Goal: Book appointment/travel/reservation

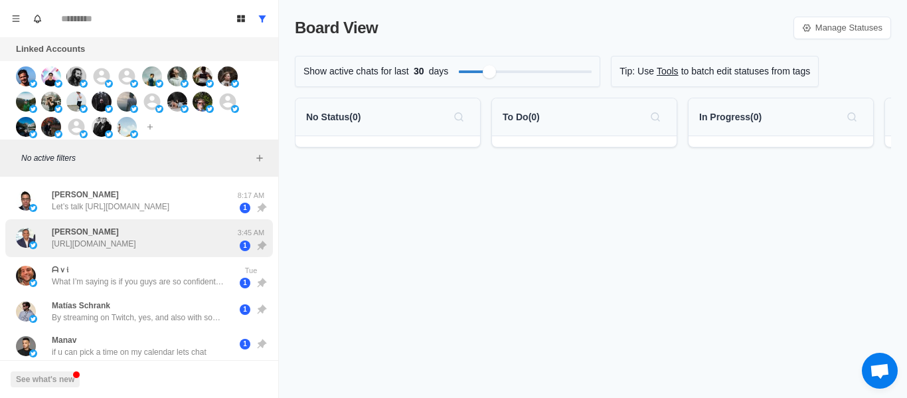
drag, startPoint x: 136, startPoint y: 222, endPoint x: 137, endPoint y: 234, distance: 12.0
click at [135, 222] on div "[PERSON_NAME] [URL][DOMAIN_NAME] 3:45 AM 1" at bounding box center [139, 238] width 268 height 38
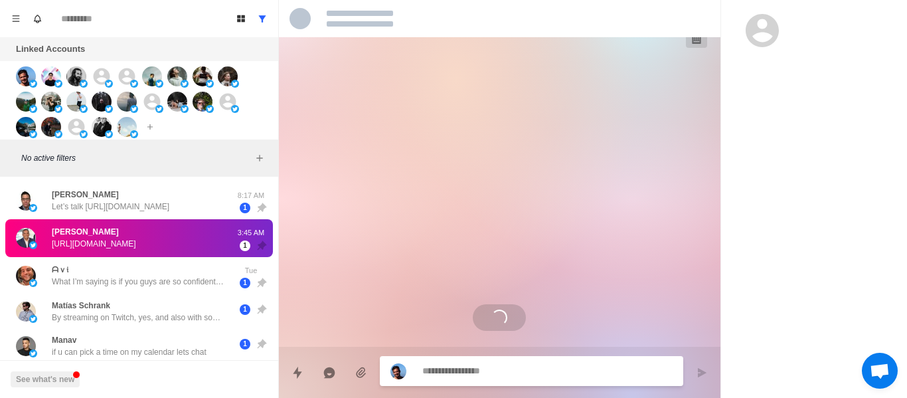
drag, startPoint x: 141, startPoint y: 223, endPoint x: 159, endPoint y: 249, distance: 31.5
click at [141, 220] on div "[PERSON_NAME] [URL][DOMAIN_NAME] 3:45 AM 1" at bounding box center [139, 238] width 268 height 38
drag, startPoint x: 143, startPoint y: 211, endPoint x: 148, endPoint y: 226, distance: 16.0
click at [140, 212] on p "Let’s talk [URL][DOMAIN_NAME]" at bounding box center [111, 207] width 118 height 12
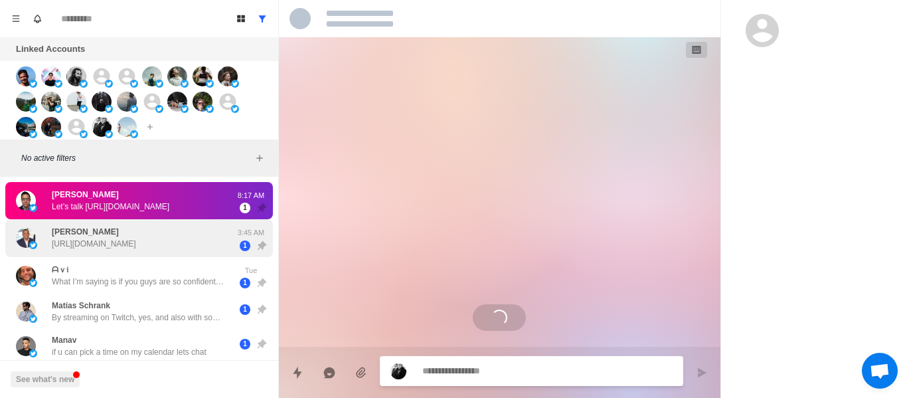
click at [136, 229] on div "[PERSON_NAME] [URL][DOMAIN_NAME]" at bounding box center [94, 238] width 84 height 24
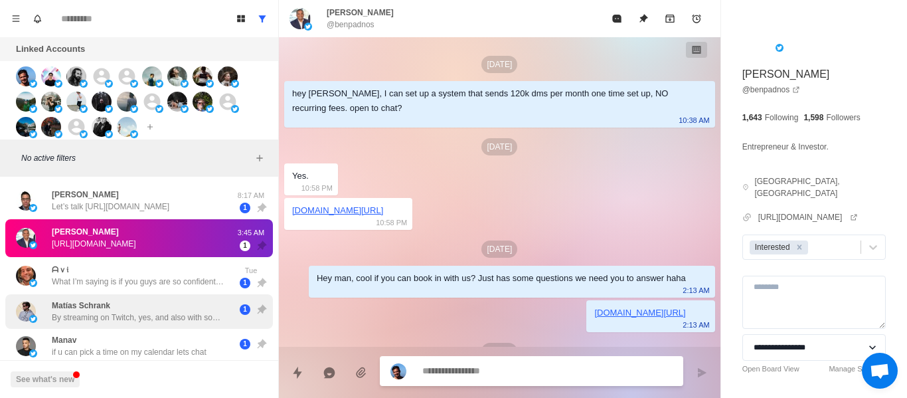
scroll to position [669, 0]
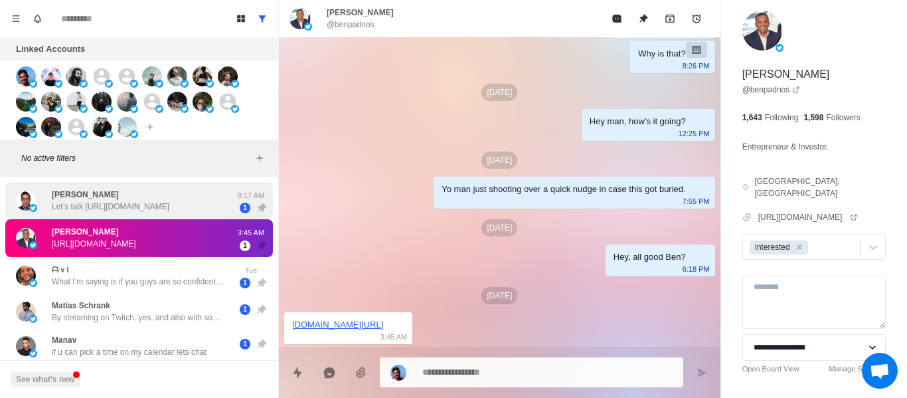
click at [169, 192] on div "[PERSON_NAME] Let’s talk [URL][DOMAIN_NAME]" at bounding box center [111, 201] width 118 height 24
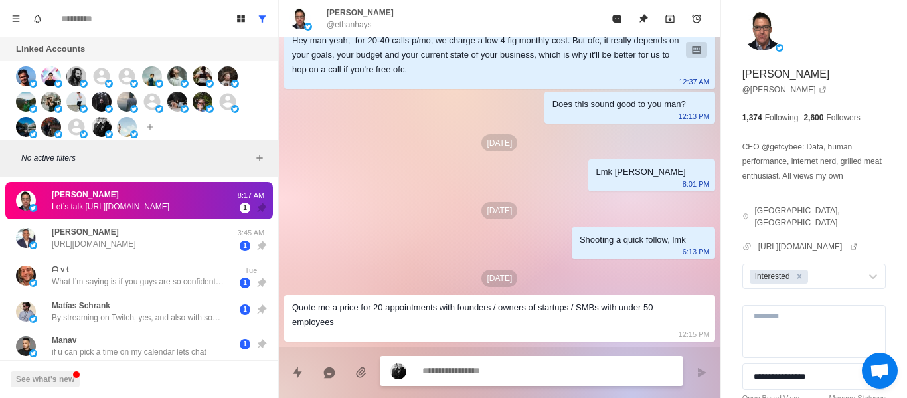
scroll to position [70, 0]
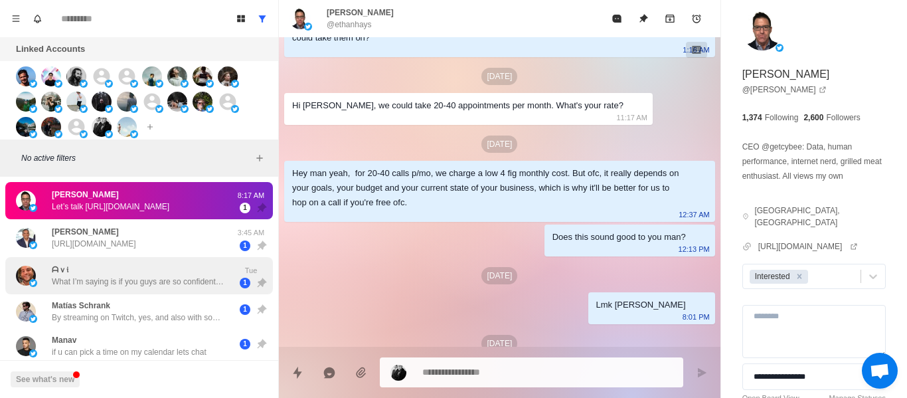
drag, startPoint x: 153, startPoint y: 232, endPoint x: 145, endPoint y: 259, distance: 28.2
click at [136, 232] on div "[PERSON_NAME] [URL][DOMAIN_NAME]" at bounding box center [94, 238] width 84 height 24
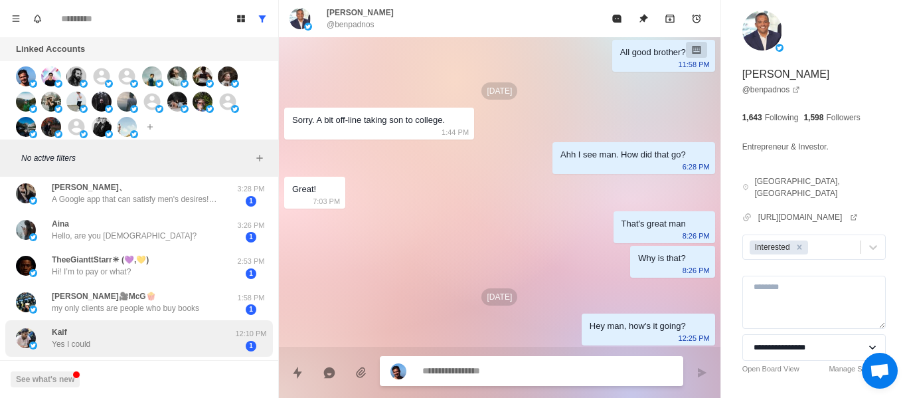
scroll to position [598, 0]
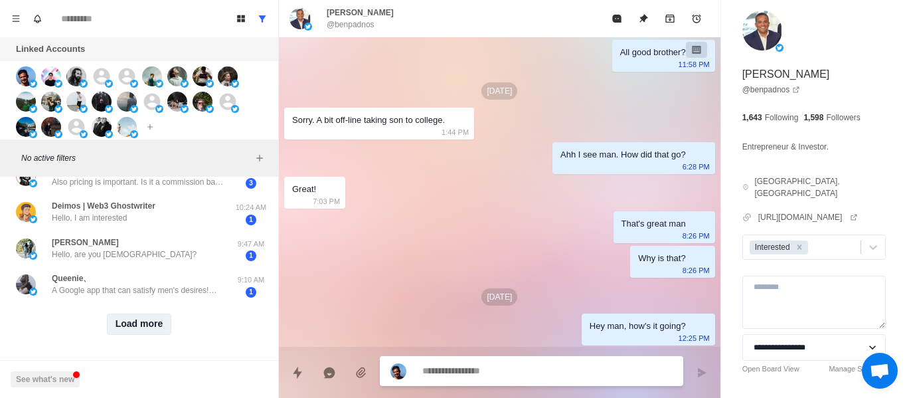
click at [130, 333] on button "Load more" at bounding box center [139, 323] width 65 height 21
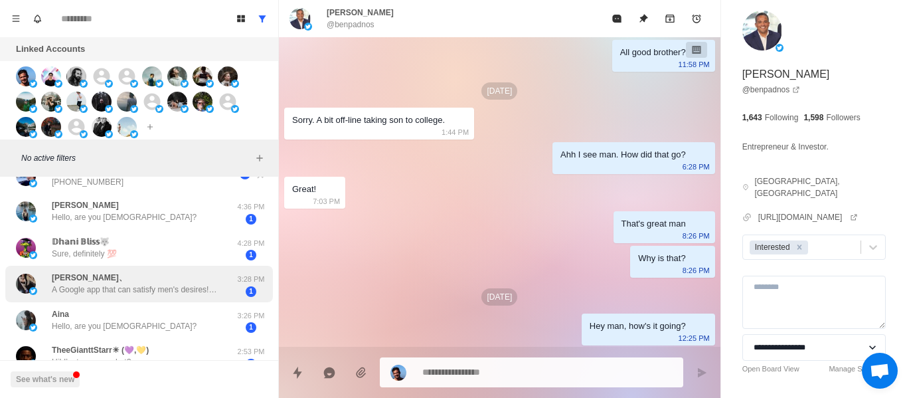
scroll to position [0, 0]
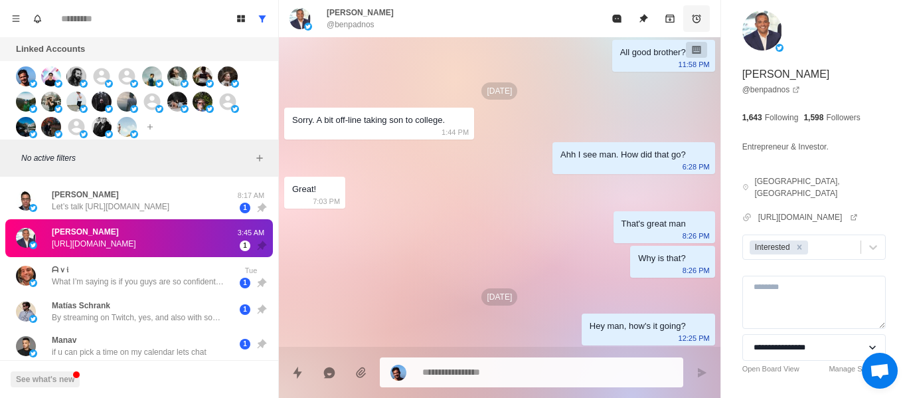
type textarea "*"
